Goal: Information Seeking & Learning: Learn about a topic

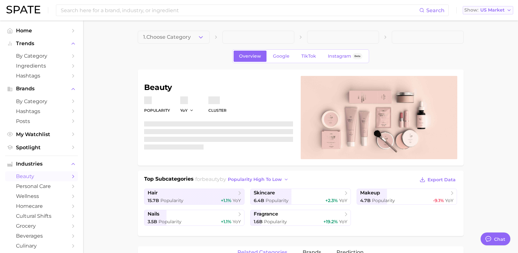
click at [489, 9] on span "US Market" at bounding box center [493, 10] width 24 height 4
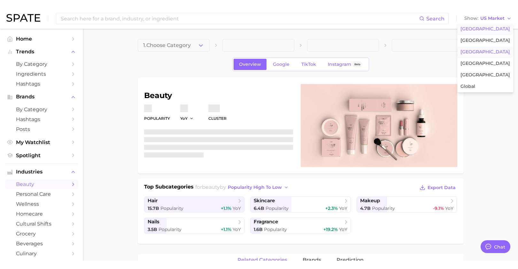
scroll to position [4412, 0]
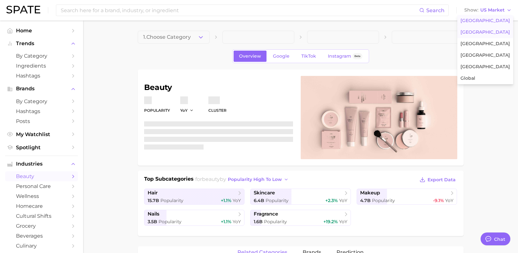
click at [482, 34] on span "[GEOGRAPHIC_DATA]" at bounding box center [486, 31] width 50 height 5
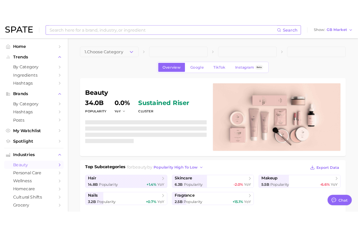
scroll to position [4377, 0]
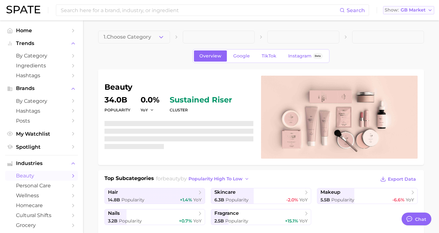
click at [414, 8] on span "GB Market" at bounding box center [413, 10] width 25 height 4
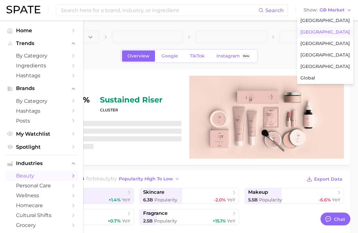
type textarea "x"
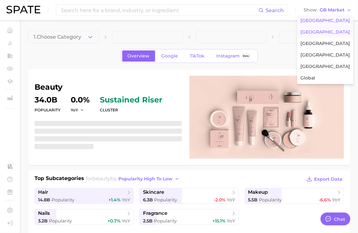
click at [321, 22] on span "[GEOGRAPHIC_DATA]" at bounding box center [325, 20] width 50 height 5
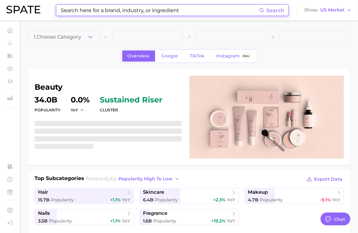
click at [192, 7] on input at bounding box center [159, 10] width 199 height 11
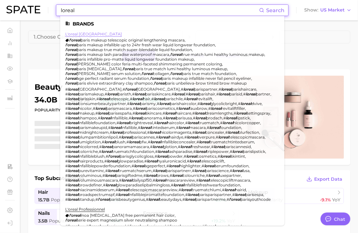
type input "loreal"
click at [77, 32] on link "l'oreal [GEOGRAPHIC_DATA]" at bounding box center [93, 34] width 57 height 5
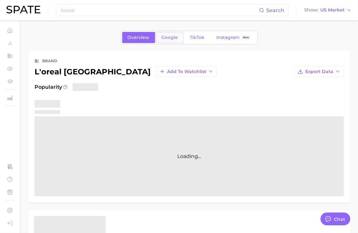
click at [166, 39] on span "Google" at bounding box center [169, 37] width 17 height 5
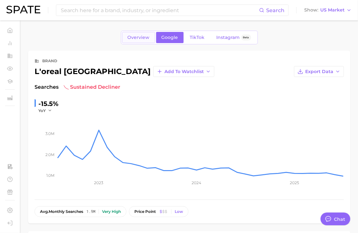
click at [140, 37] on span "Overview" at bounding box center [139, 37] width 22 height 5
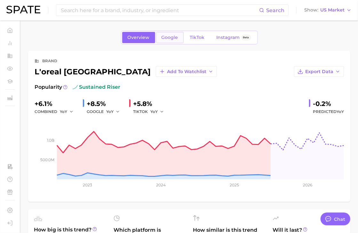
click at [174, 37] on span "Google" at bounding box center [169, 37] width 17 height 5
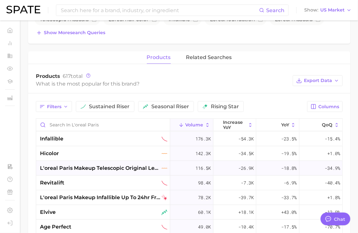
scroll to position [233, 0]
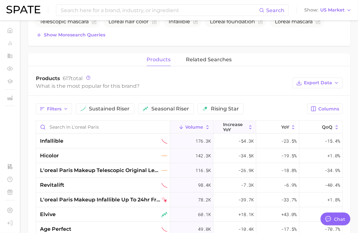
click at [227, 123] on span "increase YoY" at bounding box center [234, 127] width 23 height 10
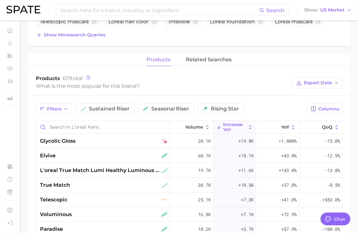
scroll to position [0, 0]
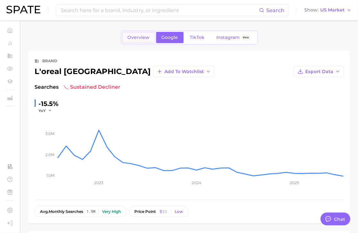
click at [137, 35] on span "Overview" at bounding box center [139, 37] width 22 height 5
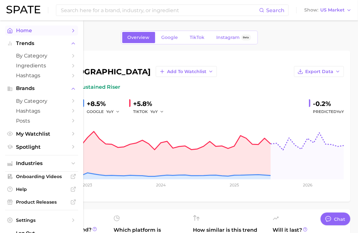
click at [15, 29] on link "Home" at bounding box center [41, 31] width 73 height 10
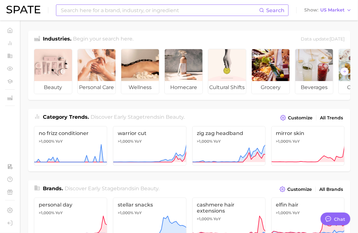
click at [83, 14] on input at bounding box center [159, 10] width 199 height 11
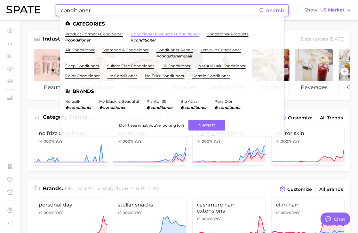
type input "conditioner"
click at [145, 36] on link "conditioner products > conditioner" at bounding box center [165, 34] width 68 height 5
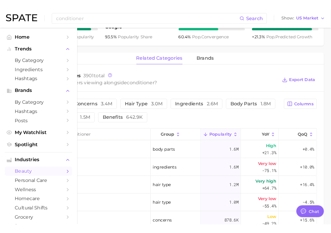
scroll to position [272, 0]
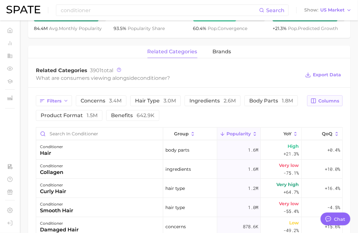
click at [330, 101] on span "Columns" at bounding box center [328, 100] width 21 height 5
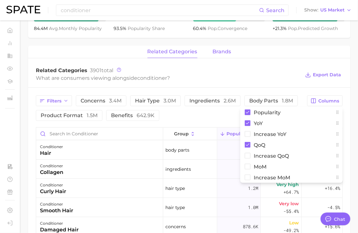
click at [221, 50] on span "brands" at bounding box center [222, 52] width 19 height 6
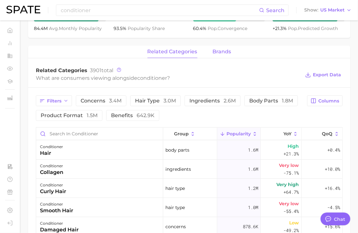
click at [218, 50] on span "brands" at bounding box center [222, 52] width 19 height 6
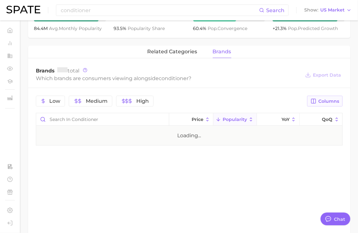
click at [322, 101] on span "Columns" at bounding box center [328, 101] width 21 height 5
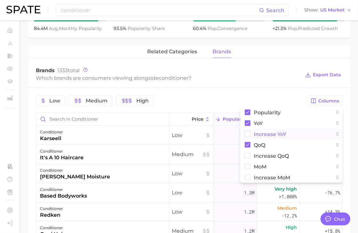
click at [254, 135] on span "Increase YoY" at bounding box center [270, 134] width 33 height 5
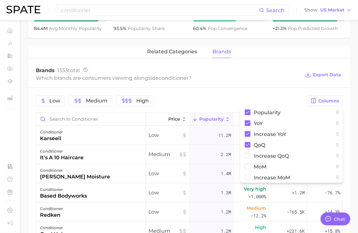
click at [268, 76] on div "Which brands are consumers viewing alongside conditioner ?" at bounding box center [168, 78] width 264 height 9
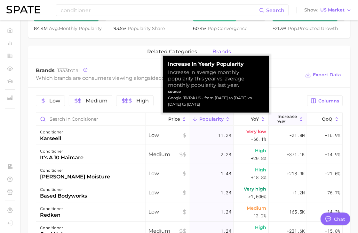
click at [273, 123] on button "Increase YoY" at bounding box center [288, 119] width 38 height 12
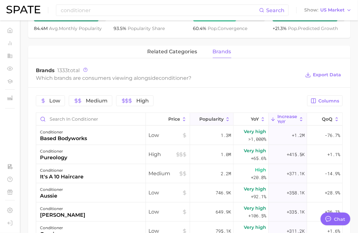
click at [209, 118] on span "Popularity" at bounding box center [211, 119] width 24 height 5
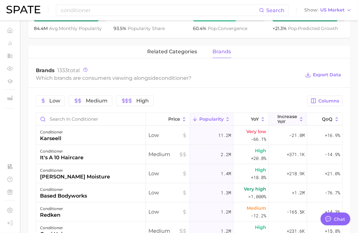
click at [287, 121] on span "Increase YoY" at bounding box center [287, 119] width 20 height 10
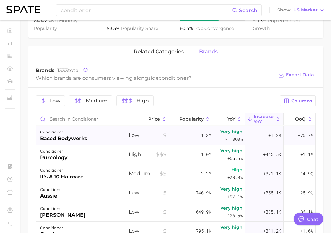
click at [81, 141] on div "based bodyworks" at bounding box center [63, 139] width 47 height 8
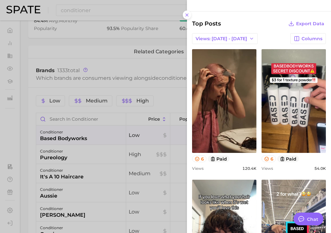
scroll to position [175, 0]
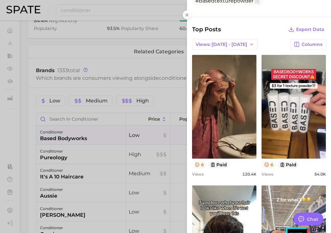
click at [65, 99] on div at bounding box center [165, 116] width 331 height 233
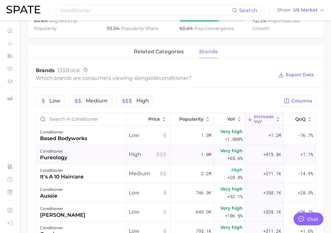
click at [66, 148] on div "conditioner" at bounding box center [53, 152] width 27 height 8
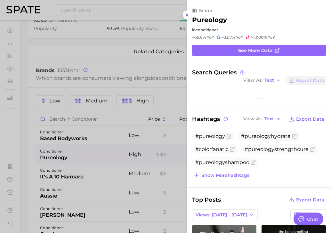
scroll to position [0, 0]
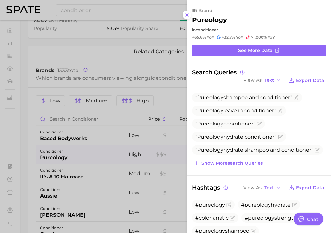
click at [91, 148] on div at bounding box center [165, 116] width 331 height 233
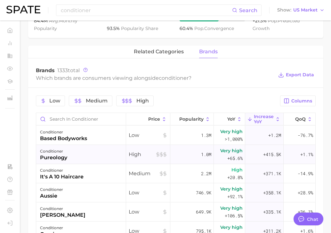
click at [88, 150] on div "conditioner pureology" at bounding box center [81, 154] width 90 height 19
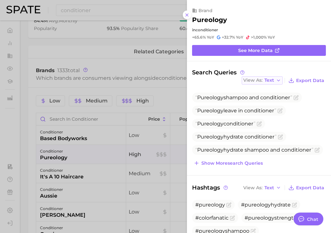
click at [278, 79] on icon "button" at bounding box center [278, 80] width 5 height 5
click at [268, 101] on button "Table" at bounding box center [276, 103] width 70 height 12
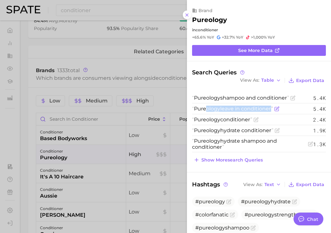
drag, startPoint x: 270, startPoint y: 109, endPoint x: 208, endPoint y: 108, distance: 61.4
click at [208, 108] on span "Pureology leave in conditioner" at bounding box center [232, 109] width 81 height 6
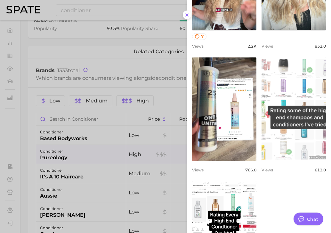
scroll to position [336, 0]
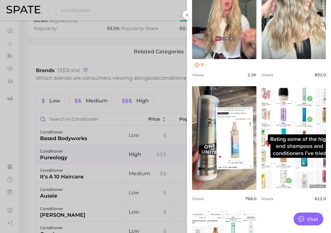
click at [168, 112] on div at bounding box center [165, 116] width 331 height 233
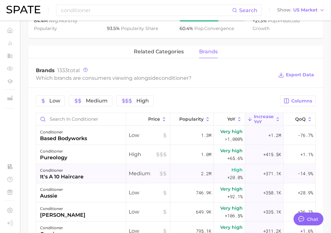
click at [63, 169] on div "conditioner" at bounding box center [61, 171] width 43 height 8
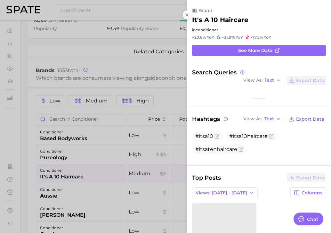
click at [65, 170] on div at bounding box center [165, 116] width 331 height 233
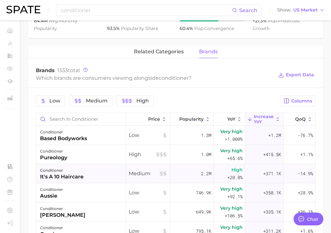
click at [96, 172] on div "conditioner it's a 10 haircare" at bounding box center [81, 173] width 90 height 19
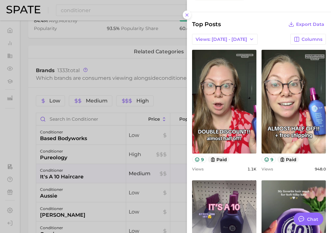
scroll to position [240, 0]
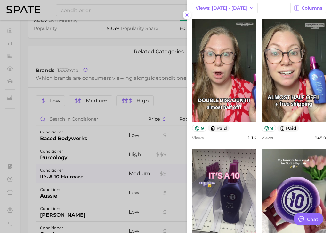
click at [50, 127] on div at bounding box center [165, 116] width 331 height 233
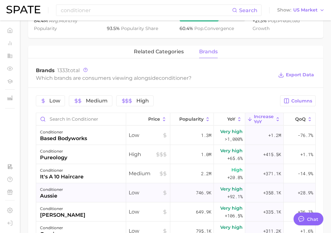
click at [70, 195] on div "conditioner aussie" at bounding box center [81, 193] width 90 height 19
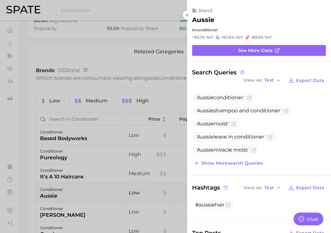
scroll to position [0, 0]
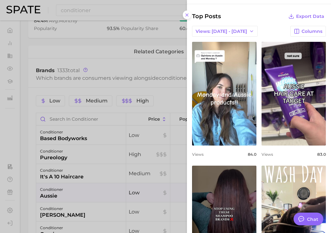
click at [78, 161] on div at bounding box center [165, 116] width 331 height 233
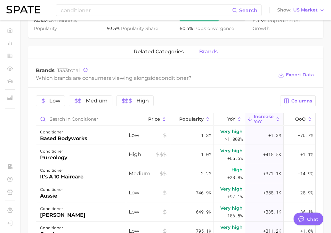
click at [185, 112] on div "Low Medium High Columns Price Popularity YoY Increase YoY QoQ conditioner based…" at bounding box center [175, 221] width 295 height 266
click at [188, 114] on button "Popularity" at bounding box center [191, 119] width 43 height 12
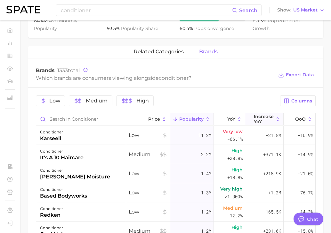
click at [256, 125] on button "Increase YoY" at bounding box center [264, 119] width 38 height 12
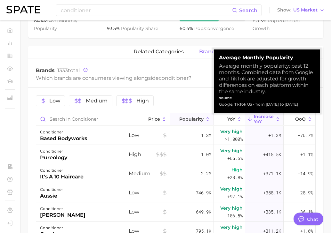
click at [187, 117] on span "Popularity" at bounding box center [191, 119] width 24 height 5
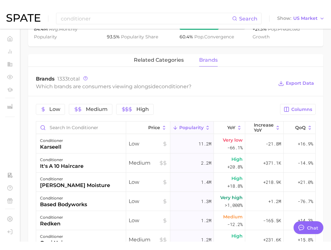
scroll to position [4377, 0]
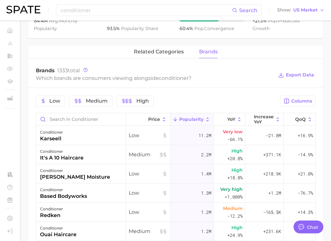
type textarea "x"
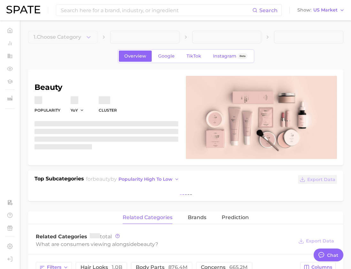
type textarea "x"
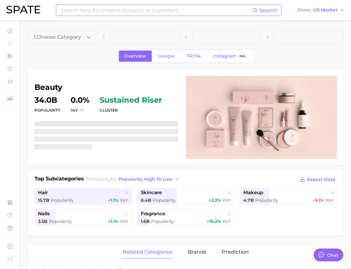
scroll to position [4396, 0]
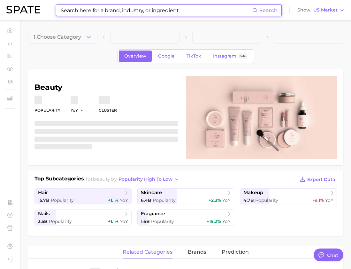
click at [96, 11] on input at bounding box center [156, 10] width 193 height 11
type textarea "x"
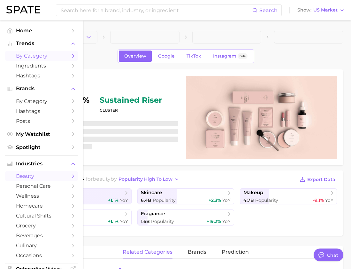
click at [30, 51] on link "by Category" at bounding box center [41, 56] width 73 height 10
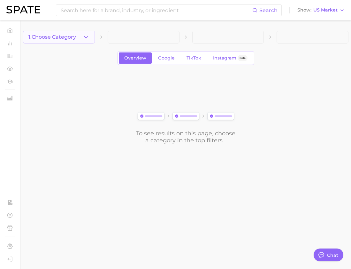
click at [88, 34] on icon "button" at bounding box center [86, 37] width 7 height 7
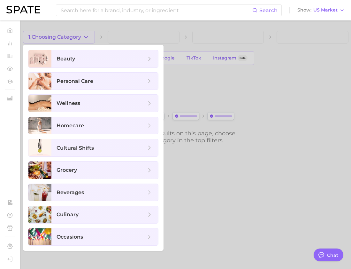
click at [107, 4] on div "Search Show US Market" at bounding box center [175, 10] width 339 height 20
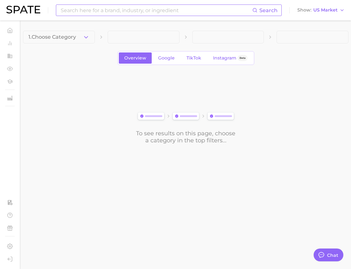
click at [103, 6] on input at bounding box center [156, 10] width 193 height 11
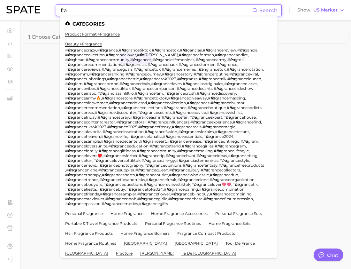
click at [30, 71] on div "1. Choose Category Overview Google TikTok Instagram Beta To see results on this…" at bounding box center [186, 87] width 326 height 113
click at [71, 9] on input "fra" at bounding box center [156, 10] width 193 height 11
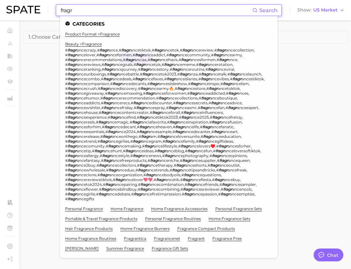
type input "fragr"
click at [290, 155] on main "1. Choose Category Overview Google TikTok Instagram Beta To see results on this…" at bounding box center [185, 97] width 331 height 155
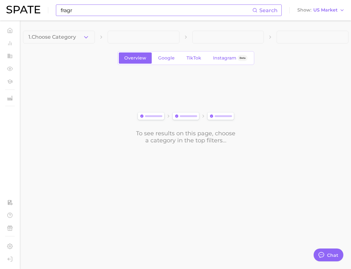
click at [92, 12] on input "fragr" at bounding box center [156, 10] width 193 height 11
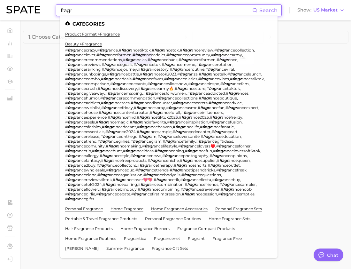
click at [49, 196] on body "fragr Search Categories product format > fragrance beauty > fragrance # fragr a…" at bounding box center [175, 134] width 351 height 269
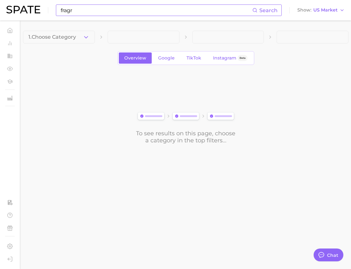
click at [78, 14] on input "fragr" at bounding box center [156, 10] width 193 height 11
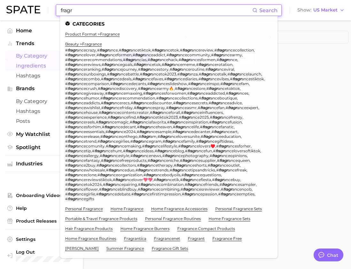
click at [45, 62] on link "Ingredients" at bounding box center [41, 66] width 73 height 10
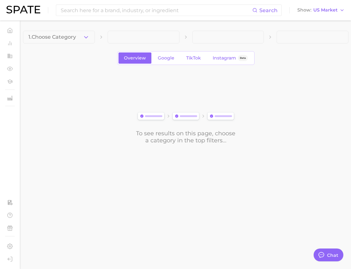
click at [33, 14] on link at bounding box center [23, 10] width 34 height 9
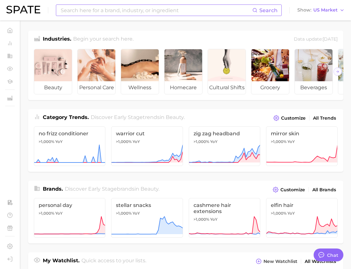
click at [107, 16] on div "Search" at bounding box center [169, 10] width 226 height 12
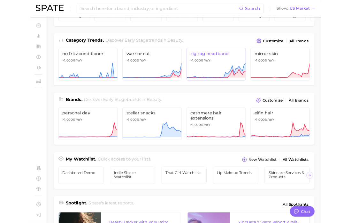
scroll to position [76, 0]
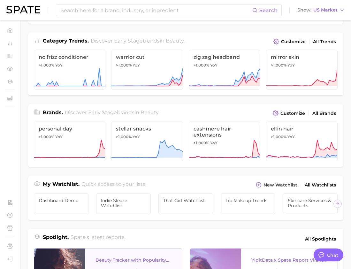
type textarea "x"
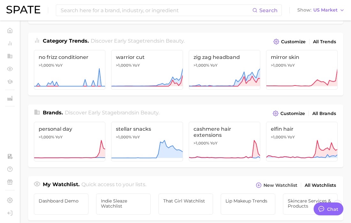
scroll to position [4396, 0]
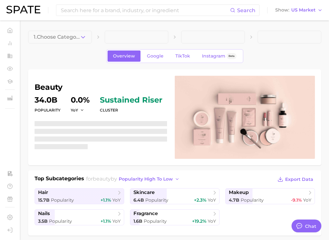
scroll to position [4396, 0]
